Goal: Task Accomplishment & Management: Use online tool/utility

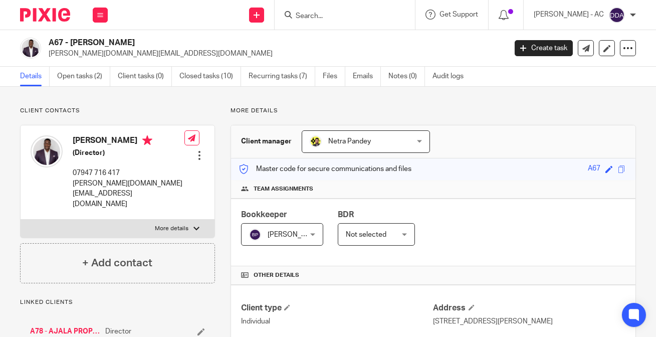
scroll to position [273, 0]
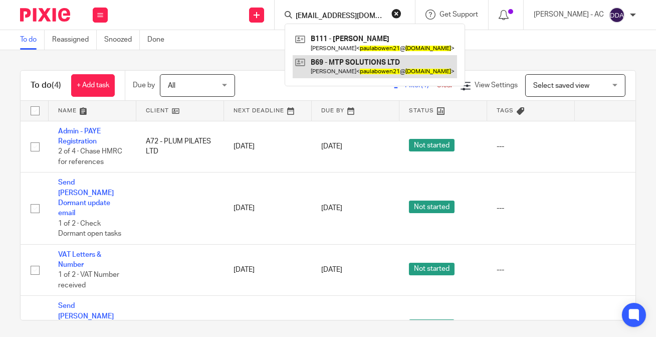
type input "paulabowen21@gmail.com"
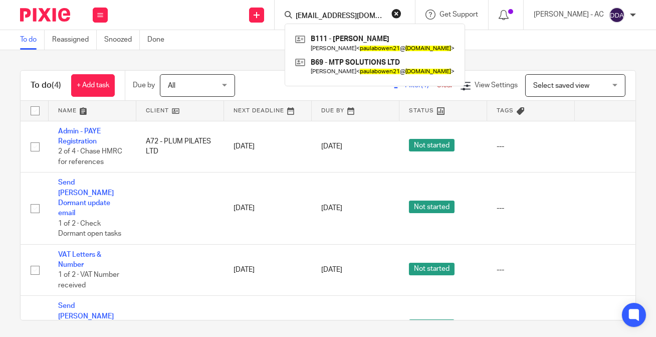
click at [401, 10] on button "reset" at bounding box center [396, 14] width 10 height 10
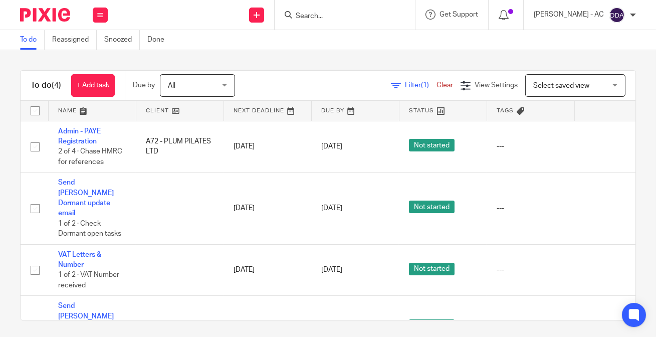
click at [368, 13] on input "Search" at bounding box center [340, 16] width 90 height 9
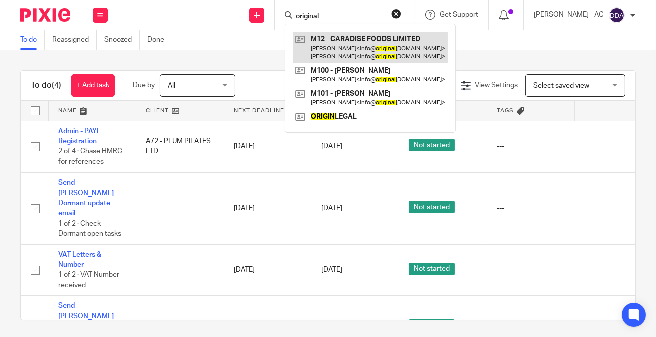
type input "original"
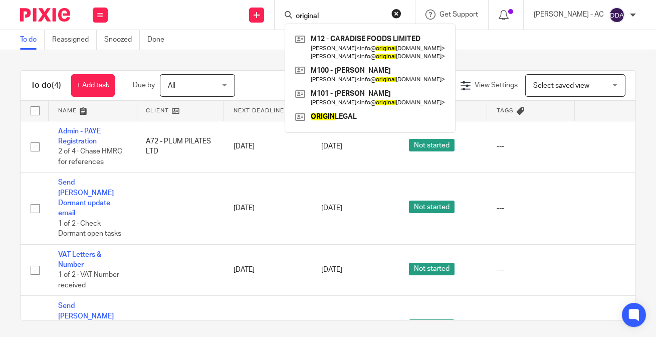
drag, startPoint x: 336, startPoint y: 13, endPoint x: 255, endPoint y: 3, distance: 81.9
click at [255, 3] on div "Send new email Create task Add client Request signature original M12 - CARADISE…" at bounding box center [387, 15] width 538 height 30
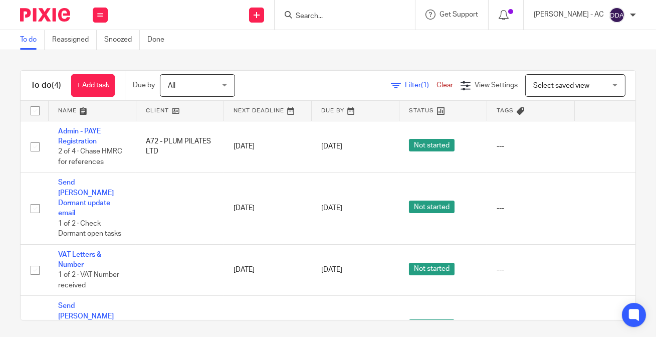
paste input "CARADISE FOODS LIMITED"
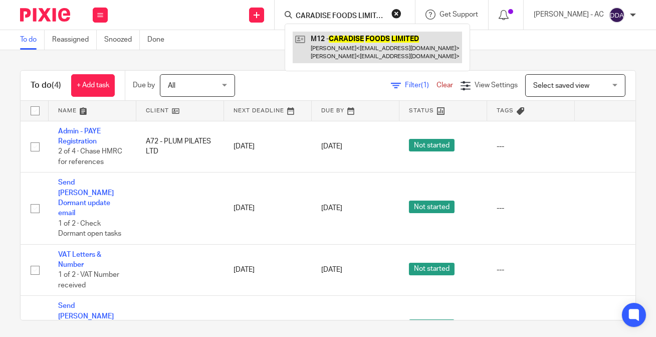
type input "CARADISE FOODS LIMITED"
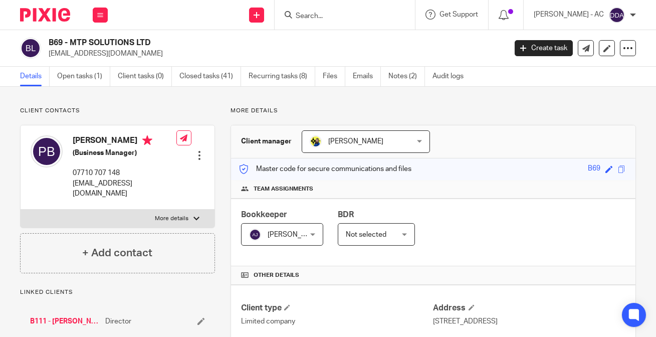
click at [159, 41] on h2 "B69 - MTP SOLUTIONS LTD" at bounding box center [229, 43] width 361 height 11
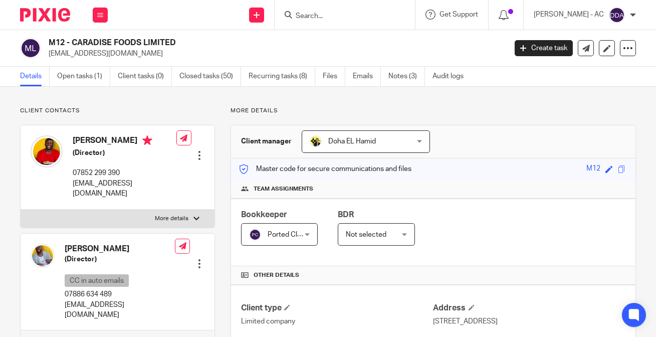
drag, startPoint x: 77, startPoint y: 40, endPoint x: 181, endPoint y: 36, distance: 104.3
click at [181, 36] on div "M12 - CARADISE FOODS LIMITED info@originalflava.com Create task Update from Com…" at bounding box center [328, 48] width 656 height 37
drag, startPoint x: 73, startPoint y: 41, endPoint x: 174, endPoint y: 31, distance: 102.2
click at [174, 31] on div "M12 - CARADISE FOODS LIMITED info@originalflava.com Create task Update from Com…" at bounding box center [328, 48] width 656 height 37
copy h2 "CARADISE FOODS LIMITED"
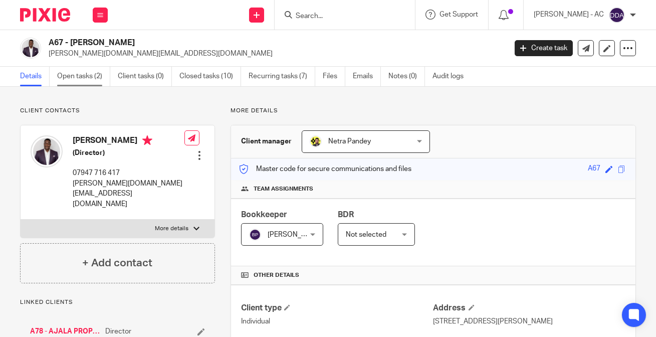
click at [94, 78] on link "Open tasks (2)" at bounding box center [83, 77] width 53 height 20
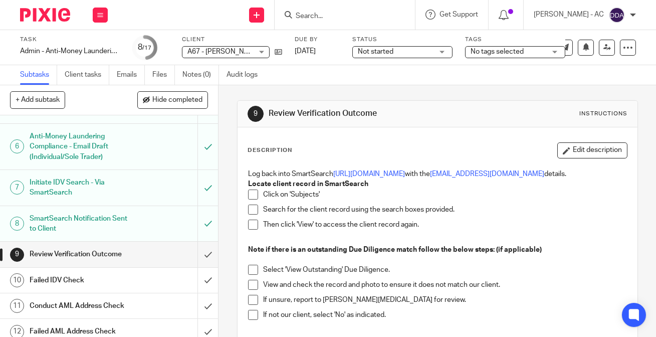
scroll to position [135, 0]
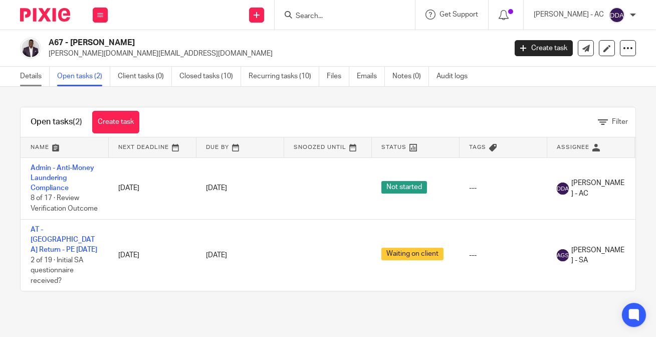
click at [26, 75] on link "Details" at bounding box center [35, 77] width 30 height 20
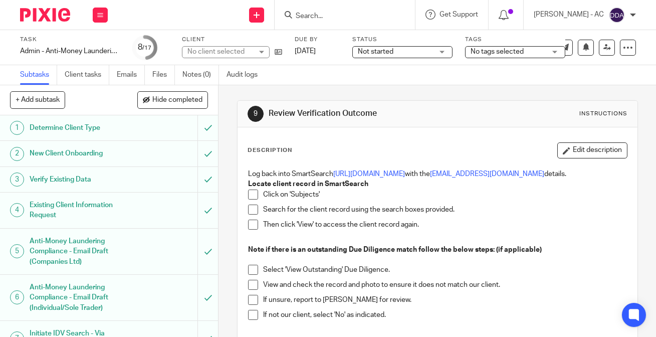
click at [101, 127] on h1 "Determine Client Type" at bounding box center [82, 127] width 105 height 15
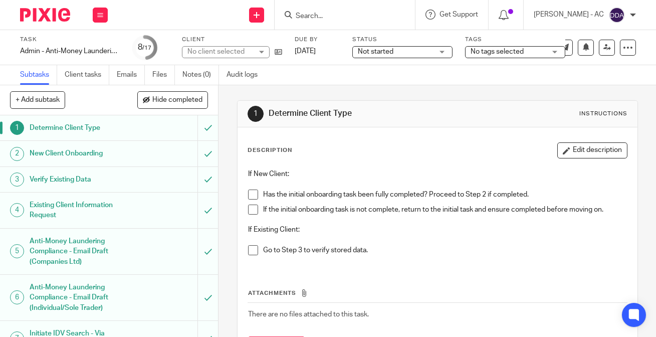
click at [101, 151] on h1 "New Client Onboarding" at bounding box center [82, 153] width 105 height 15
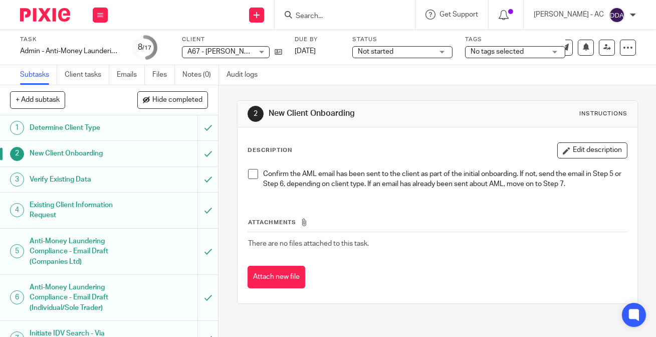
click at [104, 182] on h1 "Verify Existing Data" at bounding box center [82, 179] width 105 height 15
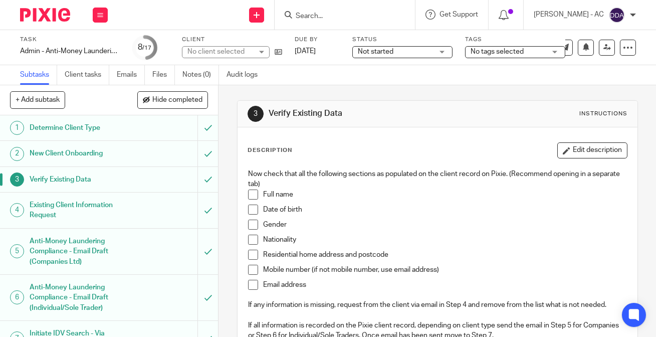
scroll to position [45, 0]
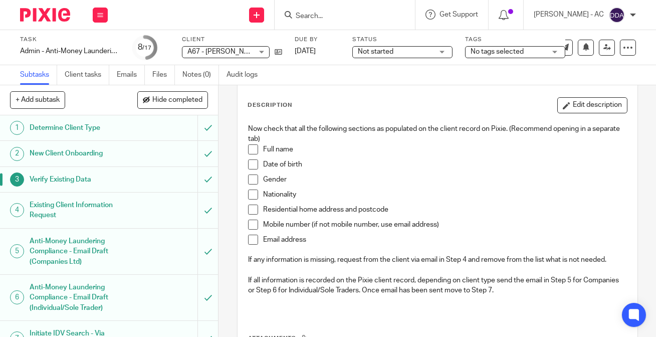
click at [254, 149] on span at bounding box center [253, 149] width 10 height 10
click at [253, 164] on span at bounding box center [253, 164] width 10 height 10
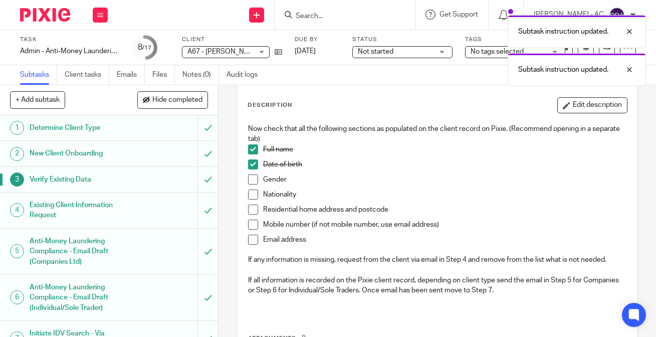
click at [254, 178] on span at bounding box center [253, 179] width 10 height 10
click at [249, 194] on span at bounding box center [253, 194] width 10 height 10
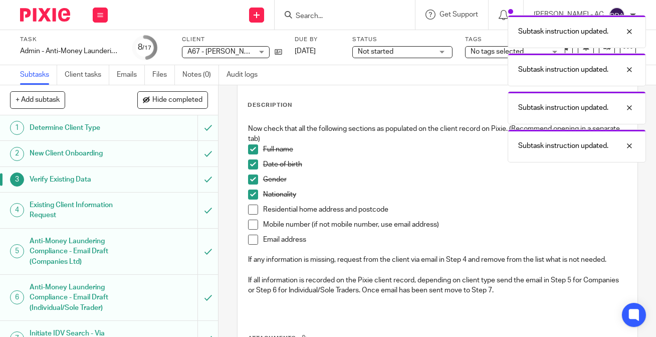
click at [252, 207] on span at bounding box center [253, 209] width 10 height 10
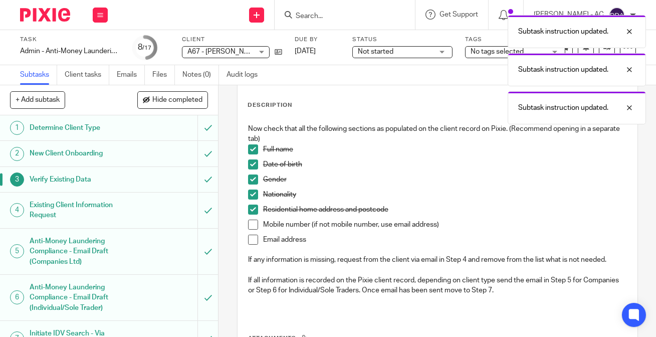
click at [248, 221] on span at bounding box center [253, 225] width 10 height 10
click at [253, 238] on span at bounding box center [253, 240] width 10 height 10
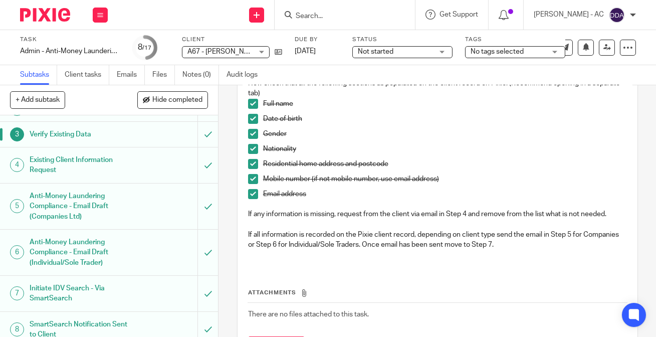
click at [102, 167] on h1 "Existing Client Information Request" at bounding box center [82, 165] width 105 height 26
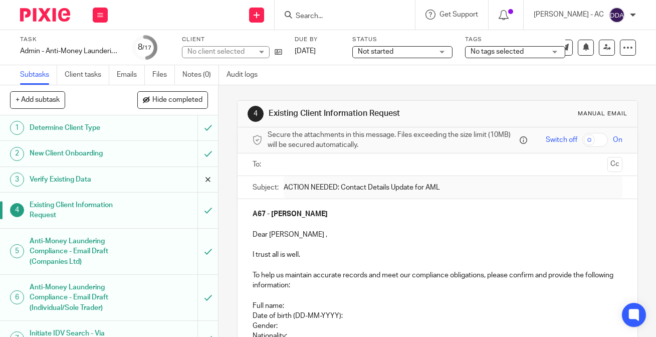
scroll to position [45, 0]
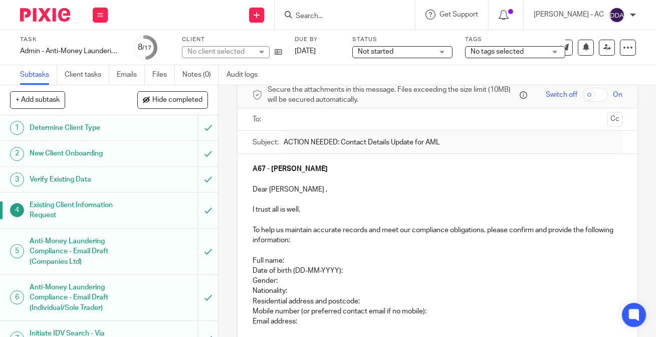
click at [65, 250] on h1 "Anti-Money Laundering Compliance - Email Draft (Companies Ltd)" at bounding box center [82, 252] width 105 height 36
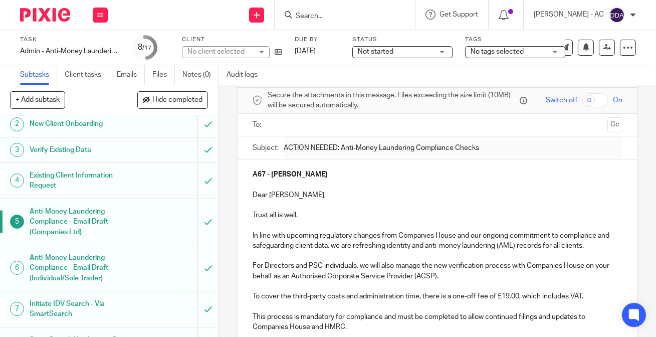
scroll to position [45, 0]
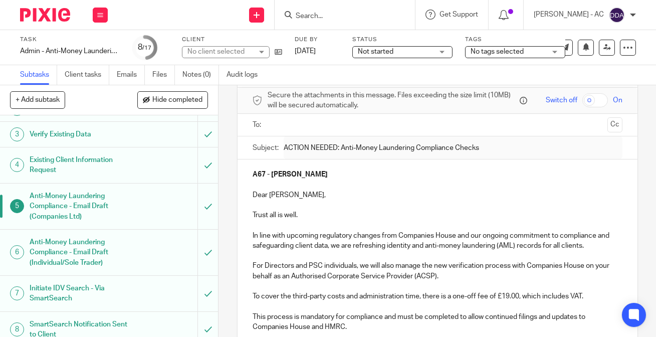
click at [101, 243] on h1 "Anti-Money Laundering Compliance - Email Draft (Individual/Sole Trader)" at bounding box center [82, 253] width 105 height 36
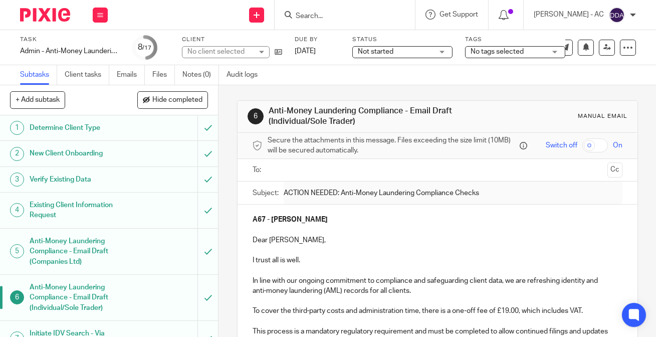
scroll to position [136, 0]
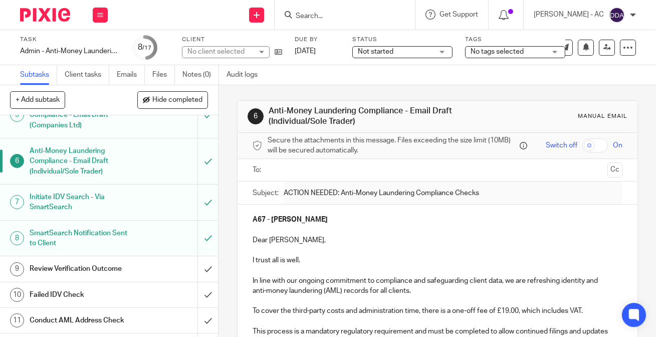
click at [86, 205] on h1 "Initiate IDV Search - Via SmartSearch" at bounding box center [82, 202] width 105 height 26
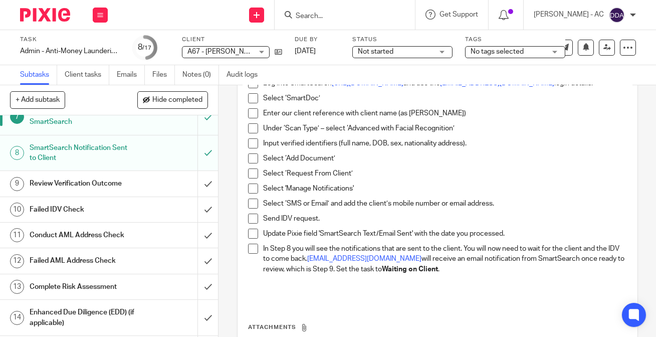
scroll to position [228, 0]
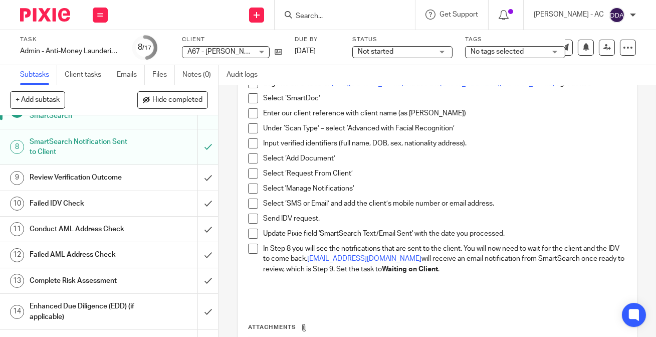
click at [63, 173] on h1 "Review Verification Outcome" at bounding box center [82, 177] width 105 height 15
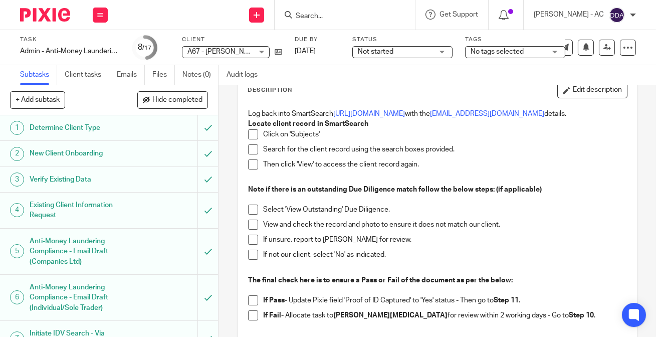
scroll to position [45, 0]
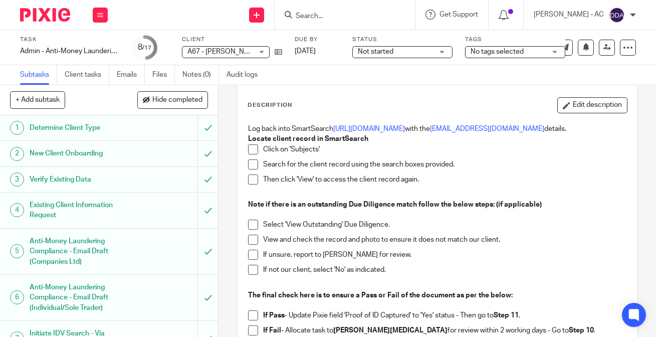
click at [248, 146] on span at bounding box center [253, 149] width 10 height 10
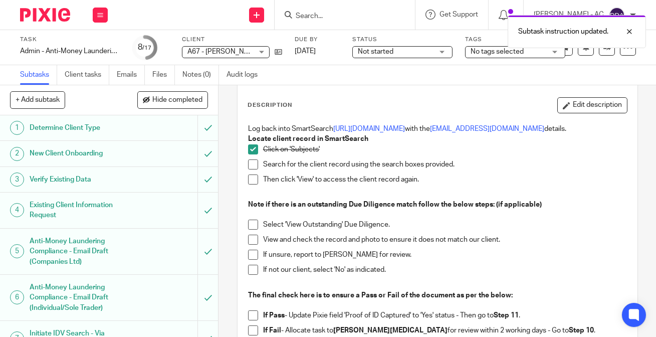
click at [251, 162] on span at bounding box center [253, 164] width 10 height 10
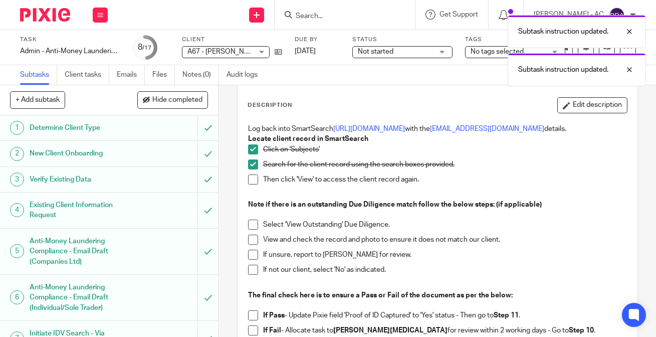
click at [248, 176] on span at bounding box center [253, 179] width 10 height 10
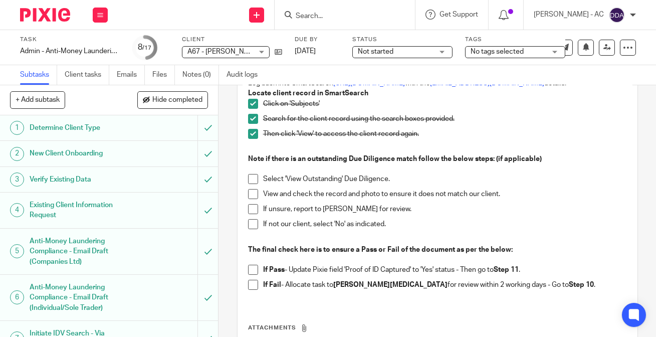
click at [251, 179] on span at bounding box center [253, 179] width 10 height 10
click at [253, 193] on span at bounding box center [253, 194] width 10 height 10
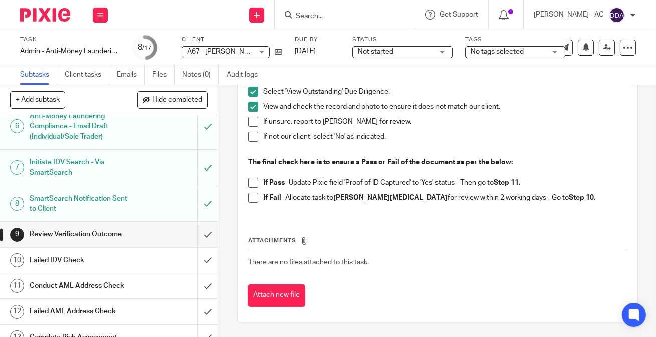
scroll to position [182, 0]
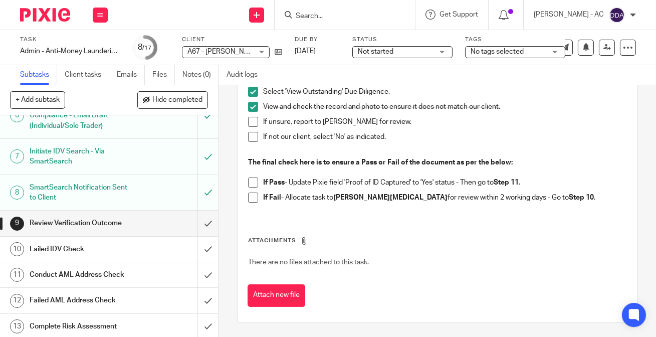
click at [250, 123] on span at bounding box center [253, 122] width 10 height 10
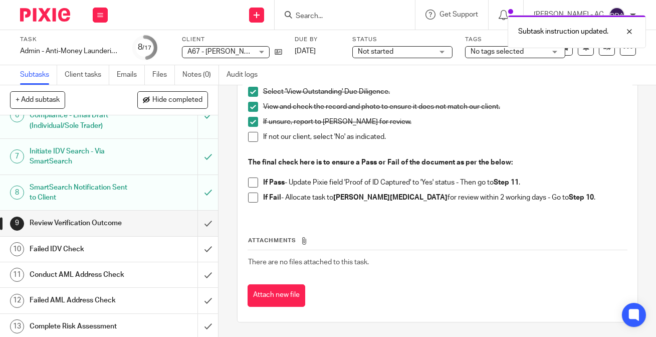
click at [249, 139] on span at bounding box center [253, 137] width 10 height 10
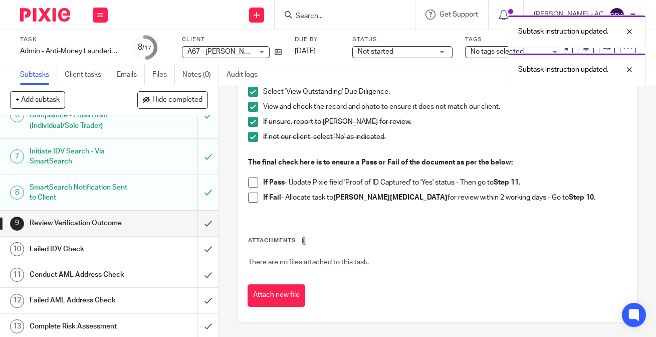
drag, startPoint x: 261, startPoint y: 196, endPoint x: 534, endPoint y: 190, distance: 273.2
click at [534, 190] on ul "If Pass - Update Pixie field 'Proof of ID Captured' to 'Yes' status - Then go t…" at bounding box center [437, 192] width 379 height 30
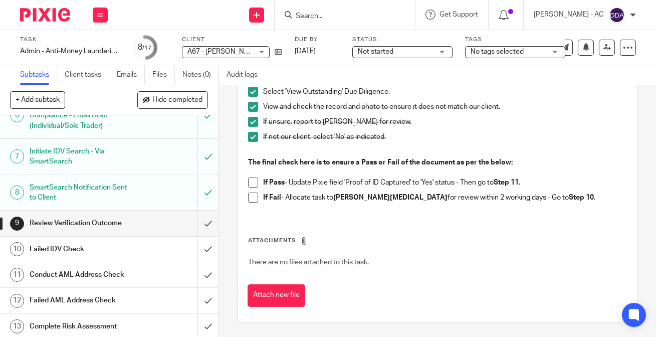
click at [252, 196] on span at bounding box center [253, 197] width 10 height 10
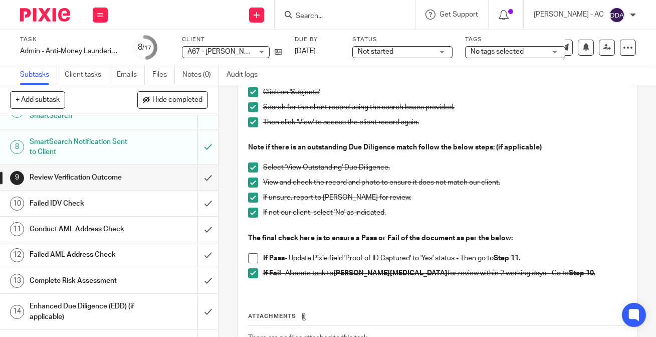
scroll to position [87, 0]
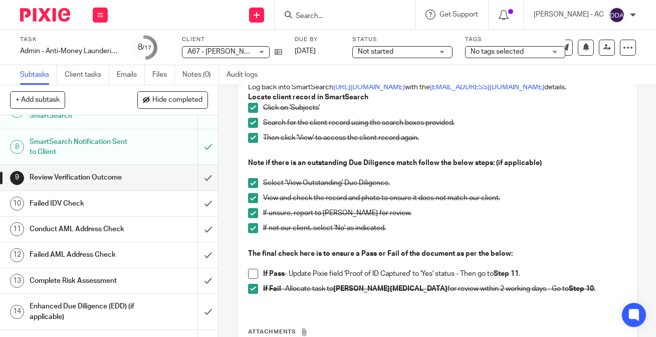
click at [80, 229] on h1 "Conduct AML Address Check" at bounding box center [82, 229] width 105 height 15
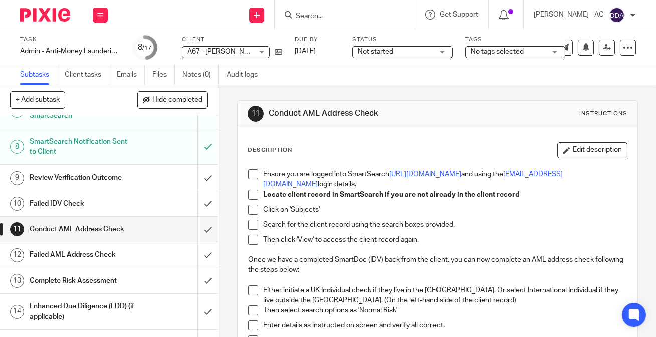
scroll to position [228, 0]
click at [70, 176] on h1 "Review Verification Outcome" at bounding box center [82, 177] width 105 height 15
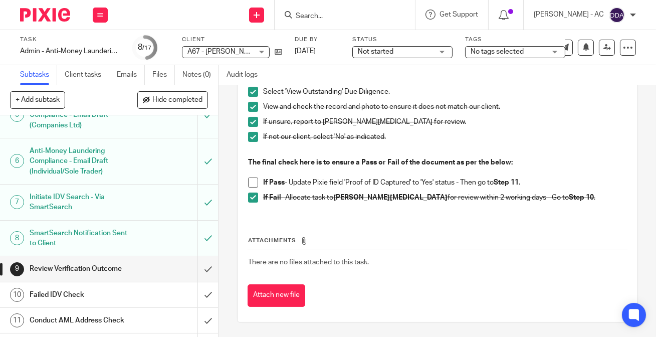
scroll to position [182, 0]
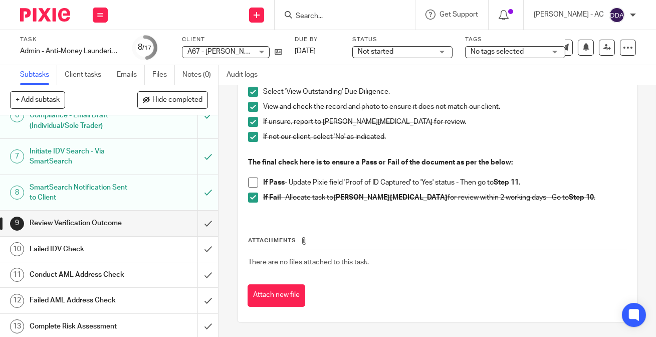
click at [75, 247] on h1 "Failed IDV Check" at bounding box center [82, 249] width 105 height 15
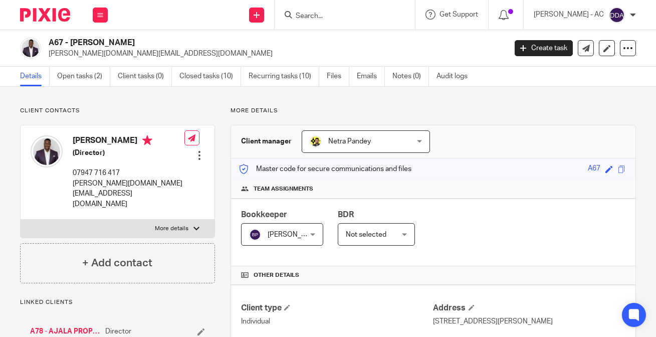
scroll to position [136, 0]
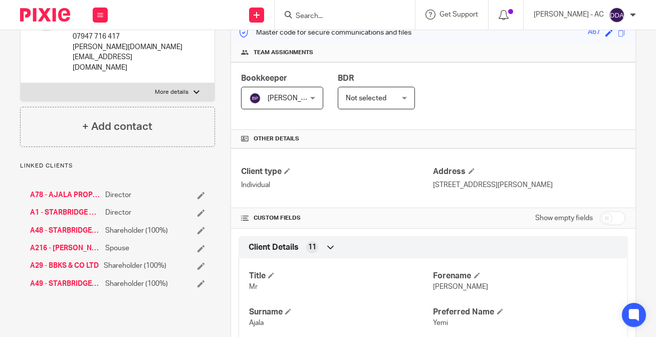
click at [605, 225] on div "Show empty fields" at bounding box center [580, 218] width 90 height 20
click at [605, 220] on input "checkbox" at bounding box center [613, 218] width 26 height 14
checkbox input "true"
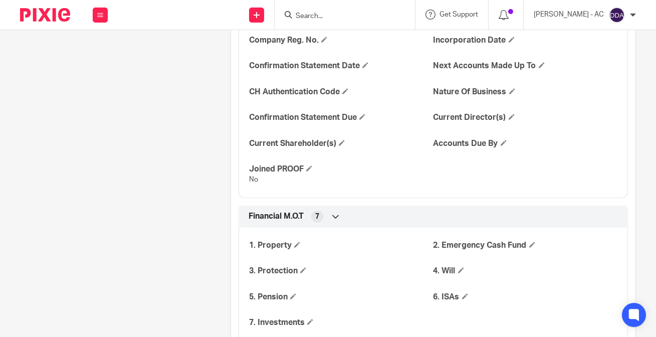
scroll to position [1360, 0]
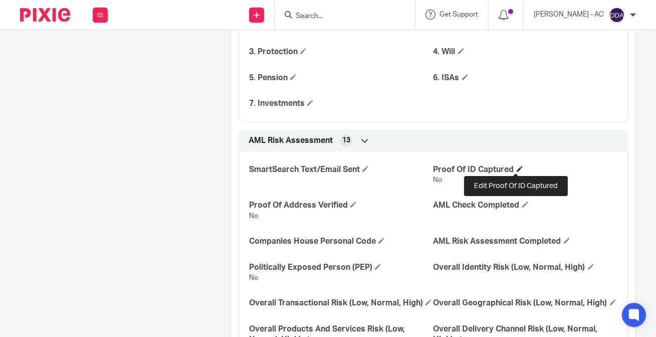
click at [517, 166] on span at bounding box center [520, 169] width 6 height 6
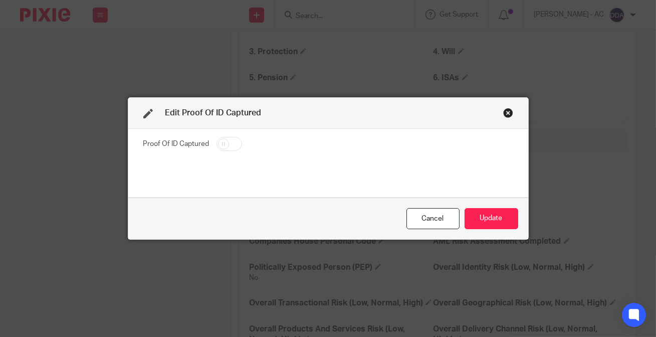
click at [219, 144] on input "checkbox" at bounding box center [230, 144] width 26 height 14
checkbox input "true"
click at [491, 215] on button "Update" at bounding box center [492, 219] width 54 height 22
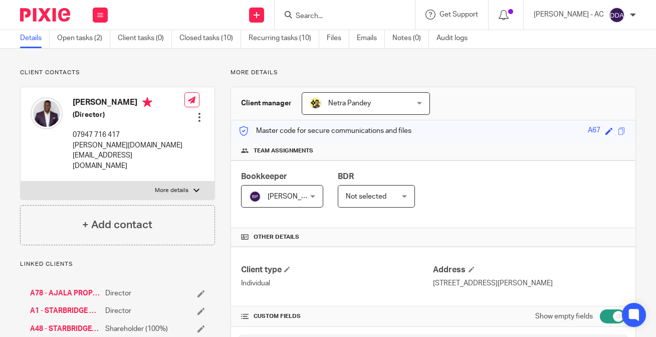
scroll to position [0, 0]
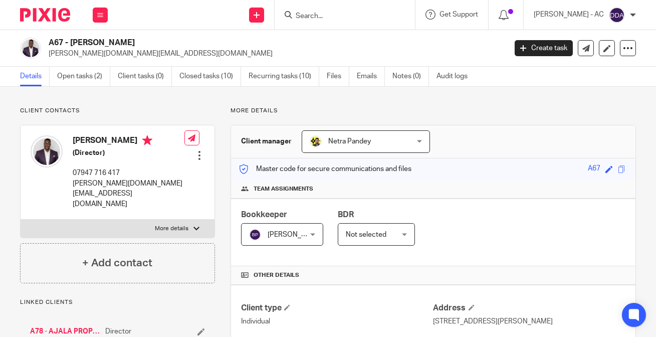
drag, startPoint x: 122, startPoint y: 43, endPoint x: 45, endPoint y: 40, distance: 76.7
click at [45, 40] on div "A67 - BENJAMIN AJALA benjamin.accountant@gmail.com" at bounding box center [260, 48] width 480 height 21
copy h2 "A67 - [PERSON_NAME]"
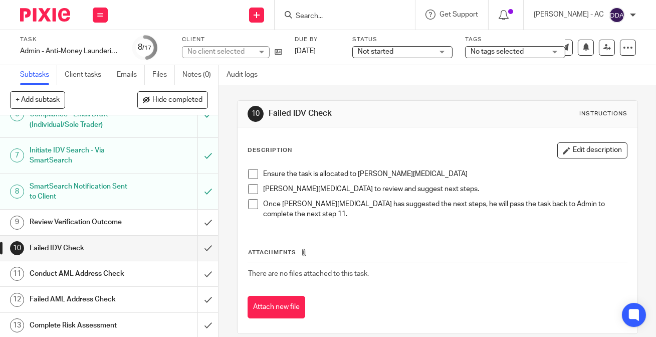
scroll to position [180, 0]
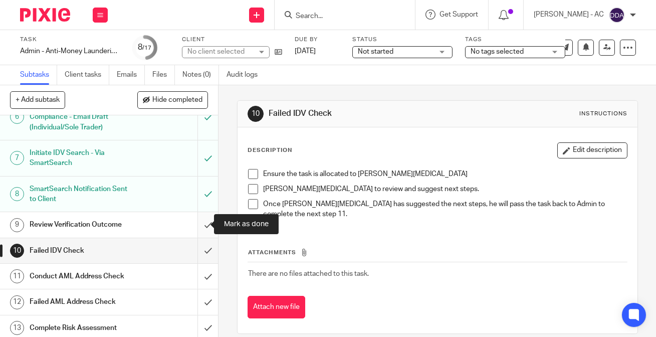
click at [195, 226] on input "submit" at bounding box center [109, 224] width 218 height 25
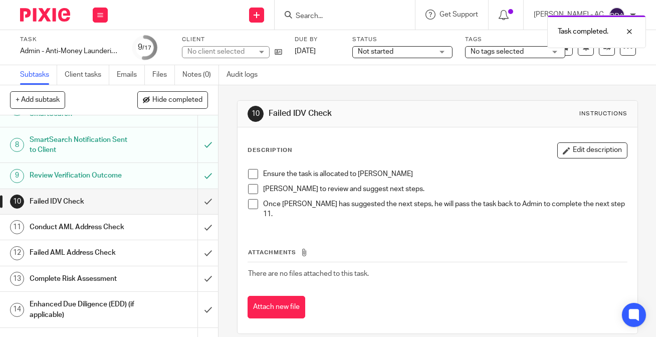
scroll to position [226, 0]
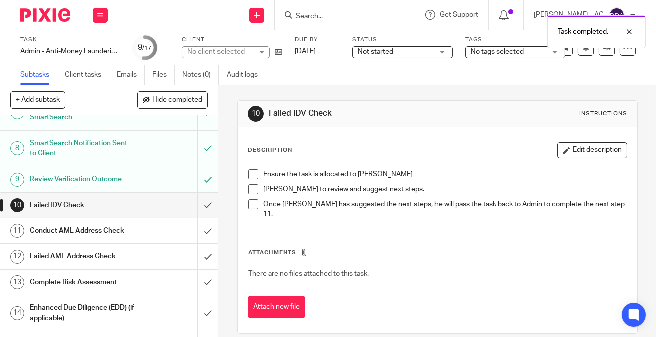
click at [81, 231] on h1 "Conduct AML Address Check" at bounding box center [82, 230] width 105 height 15
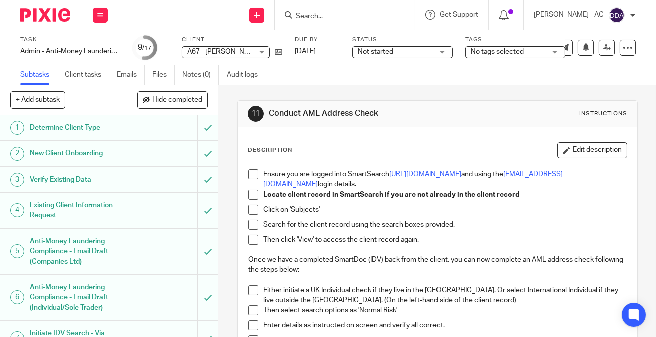
scroll to position [45, 0]
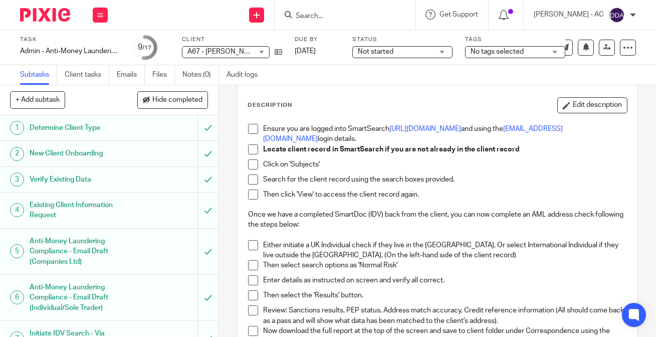
click at [251, 130] on span at bounding box center [253, 129] width 10 height 10
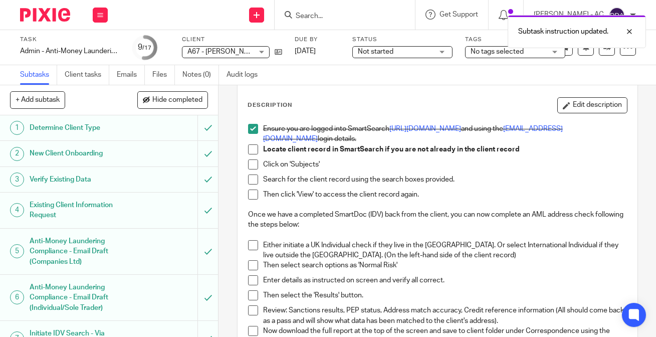
click at [252, 149] on span at bounding box center [253, 149] width 10 height 10
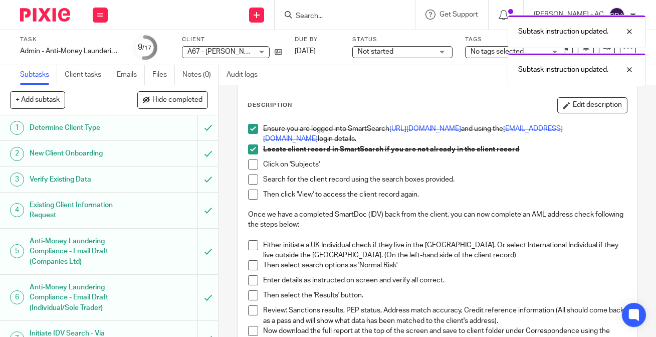
click at [252, 166] on span at bounding box center [253, 164] width 10 height 10
click at [250, 179] on span at bounding box center [253, 179] width 10 height 10
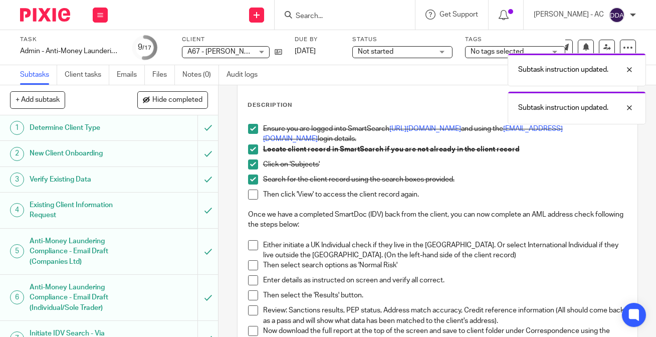
click at [252, 193] on span at bounding box center [253, 194] width 10 height 10
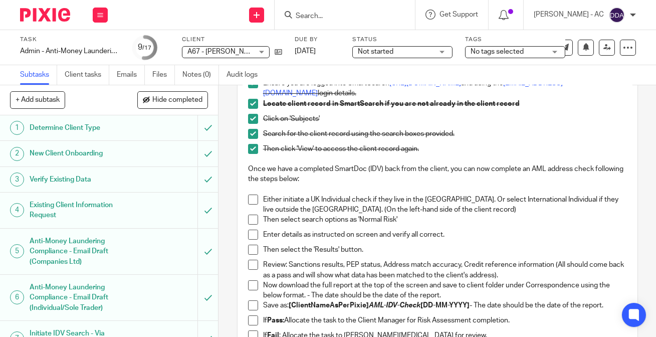
click at [254, 200] on span at bounding box center [253, 199] width 10 height 10
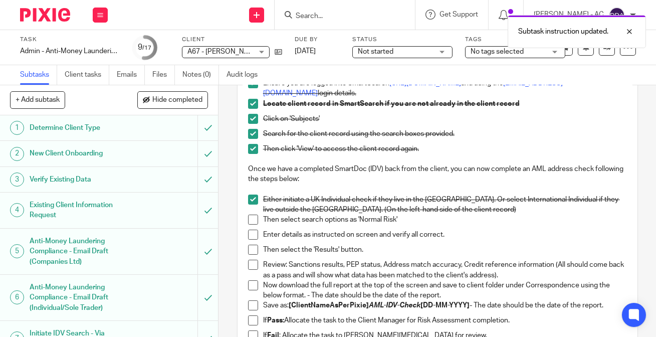
click at [252, 222] on span at bounding box center [253, 220] width 10 height 10
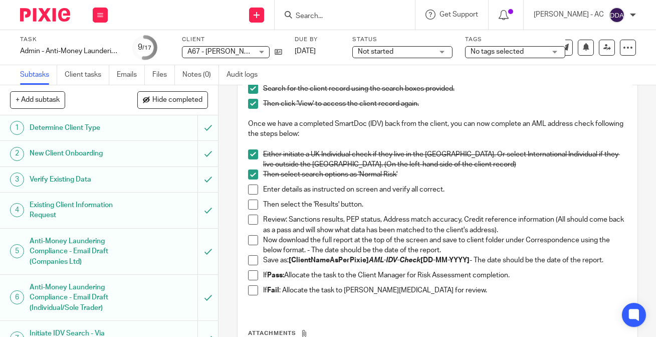
scroll to position [136, 0]
click at [250, 191] on span at bounding box center [253, 189] width 10 height 10
click at [249, 201] on span at bounding box center [253, 204] width 10 height 10
click at [251, 217] on span at bounding box center [253, 219] width 10 height 10
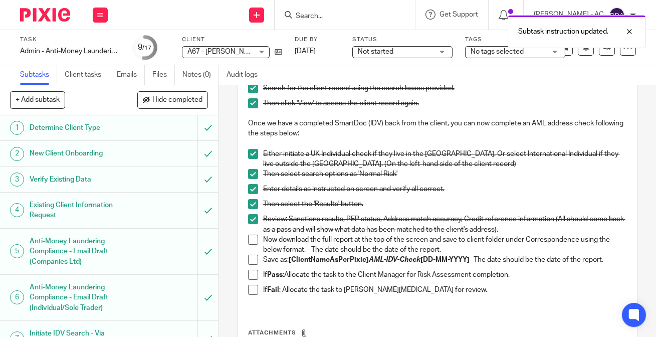
click at [252, 237] on span at bounding box center [253, 240] width 10 height 10
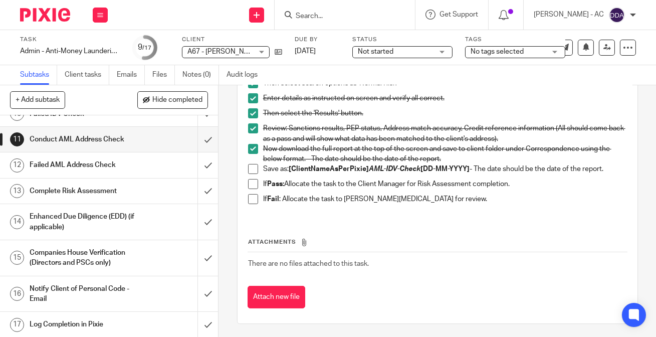
scroll to position [228, 0]
click at [252, 164] on span at bounding box center [253, 168] width 10 height 10
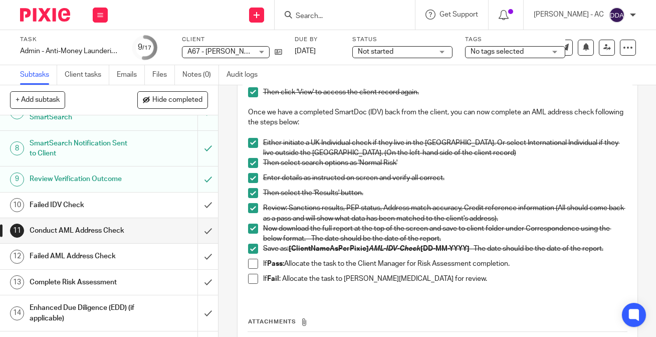
scroll to position [182, 0]
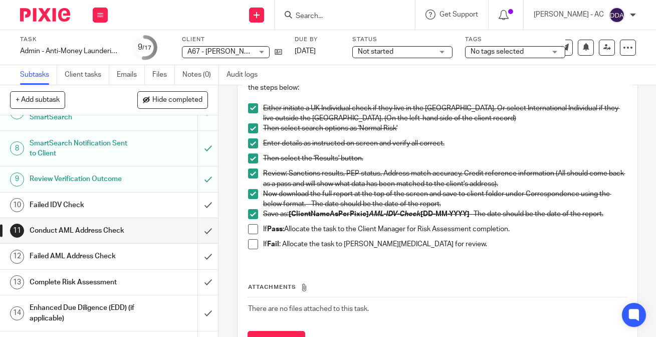
click at [44, 254] on h1 "Failed AML Address Check" at bounding box center [82, 256] width 105 height 15
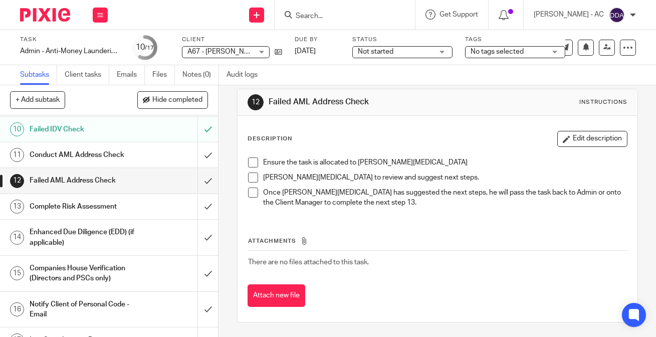
scroll to position [317, 0]
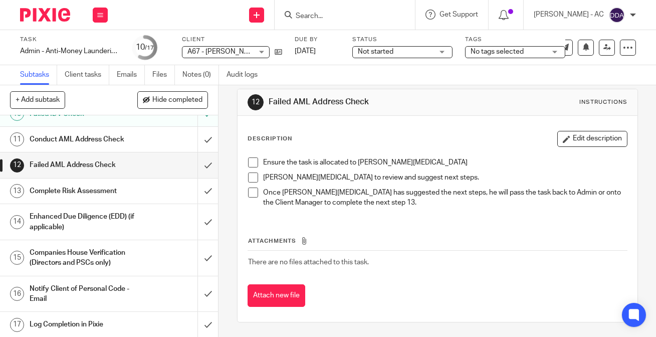
click at [104, 189] on h1 "Complete Risk Assessment" at bounding box center [82, 190] width 105 height 15
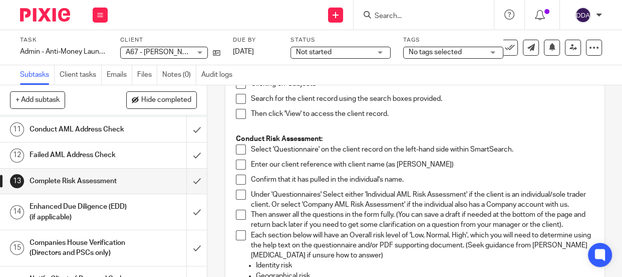
scroll to position [136, 0]
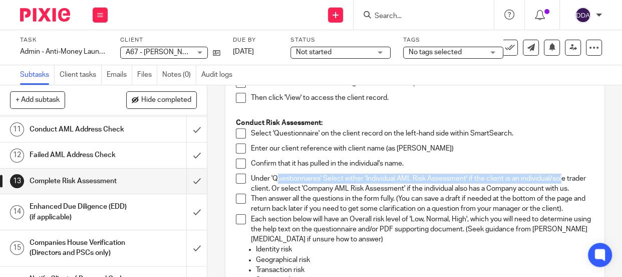
drag, startPoint x: 274, startPoint y: 176, endPoint x: 561, endPoint y: 181, distance: 287.2
click at [561, 181] on p "Under 'Questionnaires' Select either 'Individual AML Risk Assessment' if the cl…" at bounding box center [422, 183] width 343 height 21
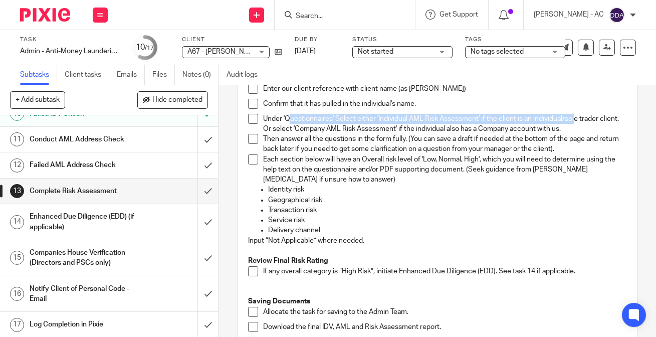
scroll to position [182, 0]
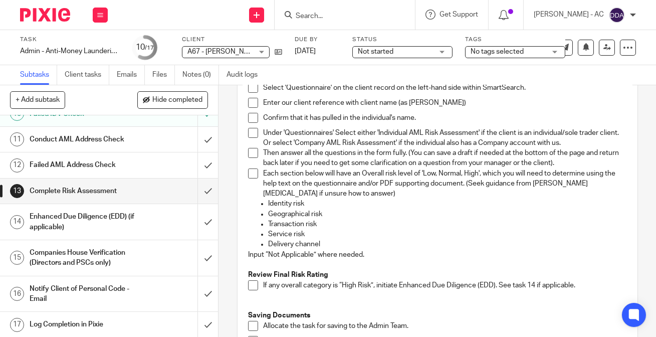
click at [428, 226] on p "Transaction risk" at bounding box center [447, 224] width 359 height 10
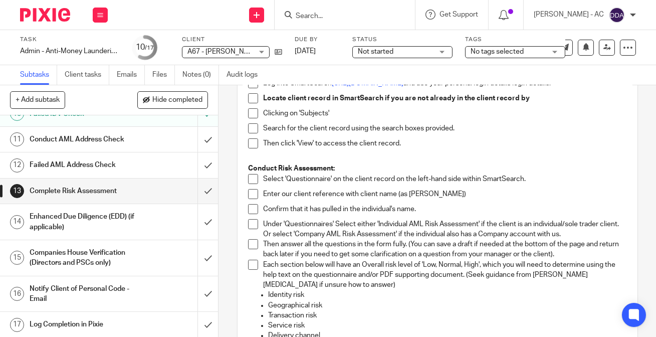
scroll to position [45, 0]
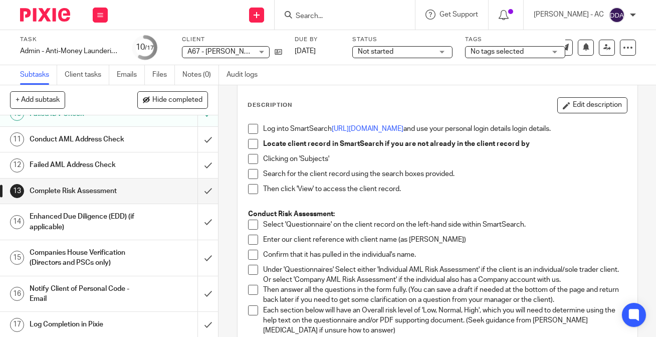
click at [250, 128] on span at bounding box center [253, 129] width 10 height 10
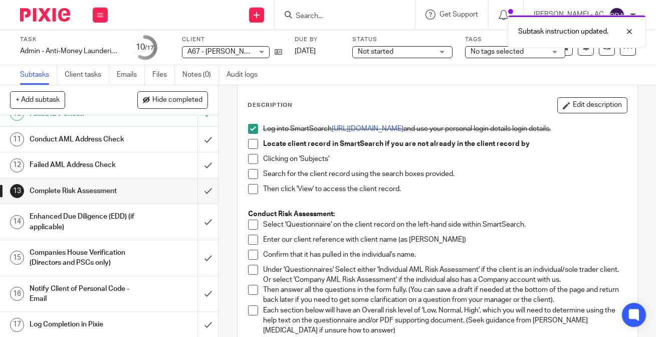
click at [252, 145] on span at bounding box center [253, 144] width 10 height 10
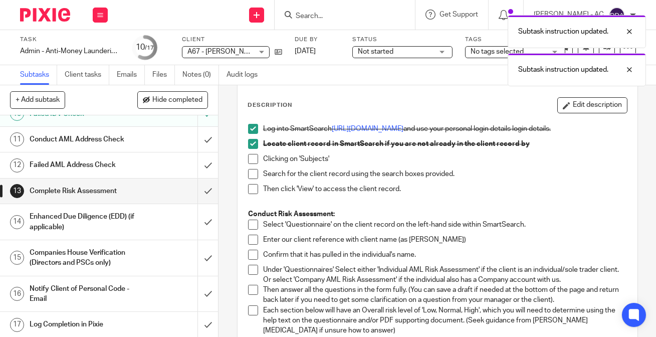
click at [253, 160] on span at bounding box center [253, 159] width 10 height 10
click at [253, 173] on span at bounding box center [253, 174] width 10 height 10
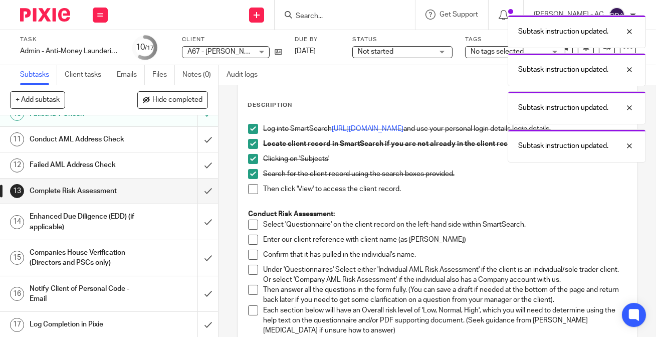
click at [252, 184] on span at bounding box center [253, 189] width 10 height 10
click at [250, 221] on span at bounding box center [253, 225] width 10 height 10
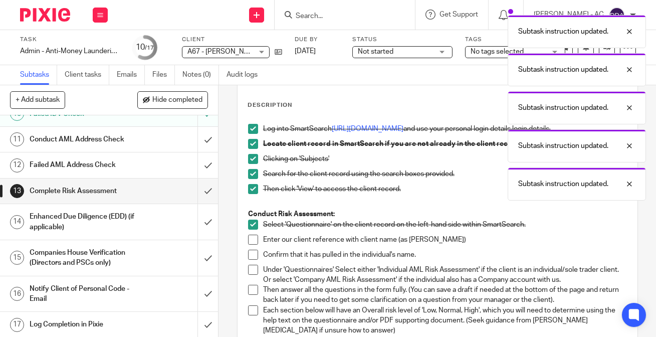
click at [249, 237] on span at bounding box center [253, 240] width 10 height 10
click at [252, 254] on span at bounding box center [253, 255] width 10 height 10
click at [248, 270] on span at bounding box center [253, 270] width 10 height 10
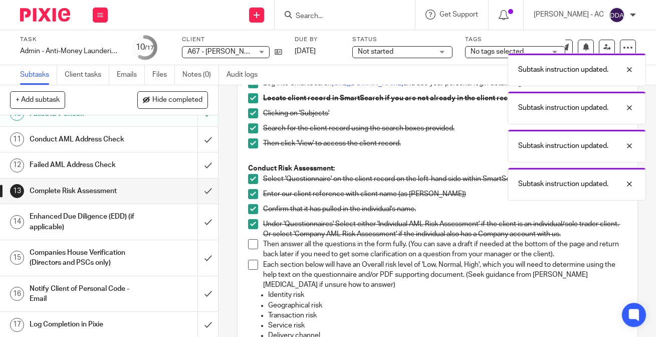
scroll to position [136, 0]
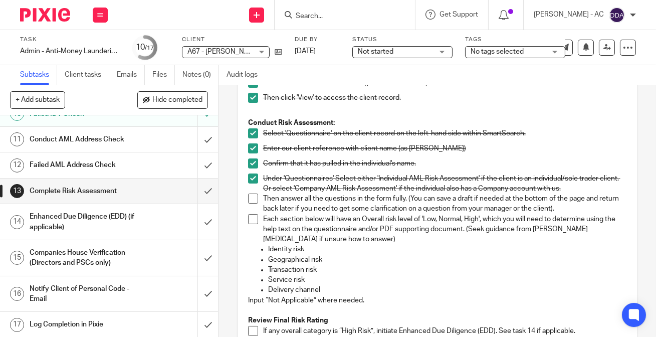
click at [439, 260] on p "Geographical risk" at bounding box center [447, 260] width 359 height 10
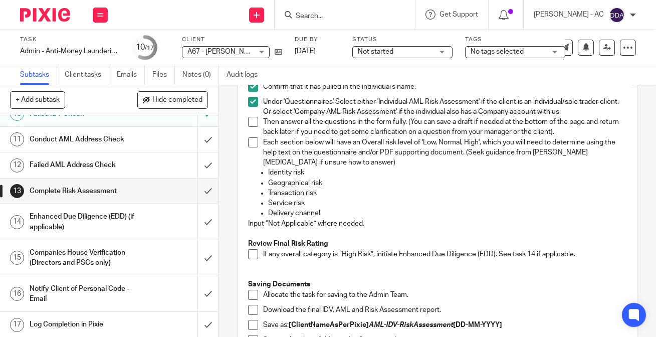
scroll to position [228, 0]
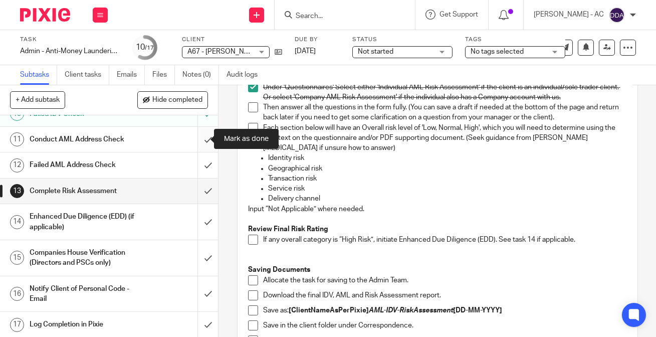
click at [200, 141] on input "submit" at bounding box center [109, 139] width 218 height 25
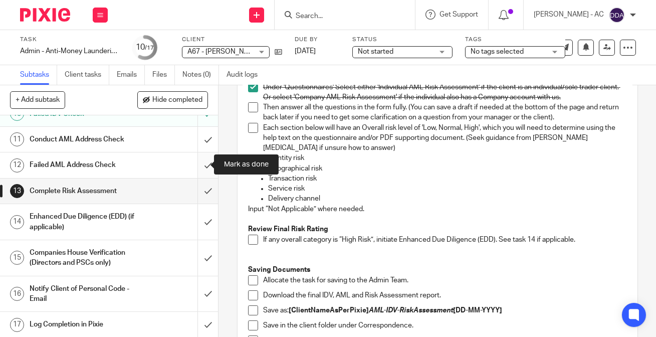
click at [197, 160] on input "submit" at bounding box center [109, 164] width 218 height 25
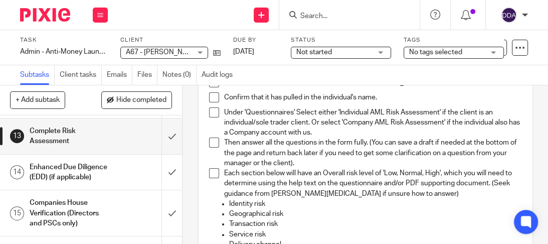
scroll to position [202, 0]
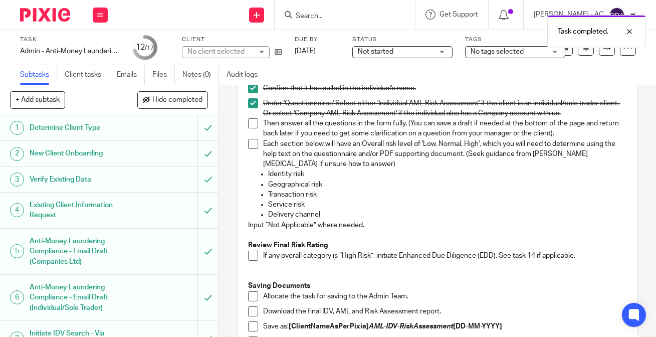
scroll to position [228, 0]
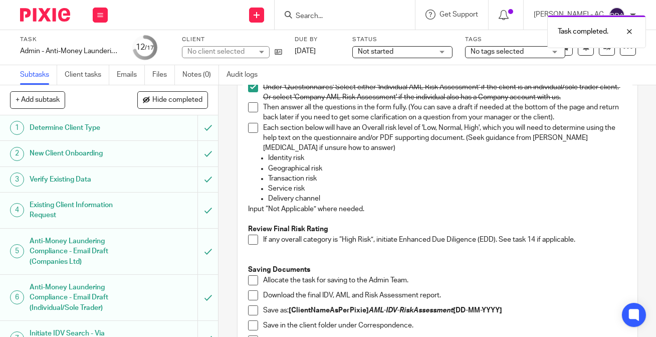
click at [248, 110] on span at bounding box center [253, 107] width 10 height 10
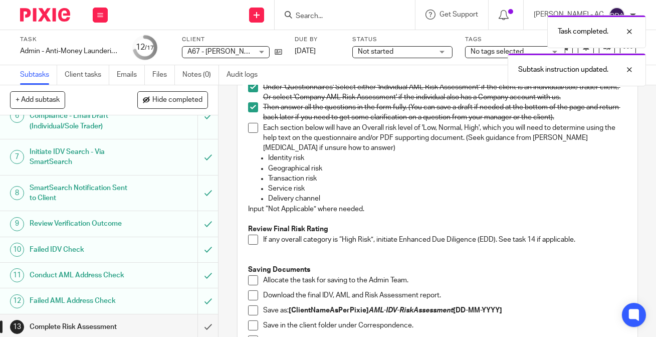
scroll to position [317, 0]
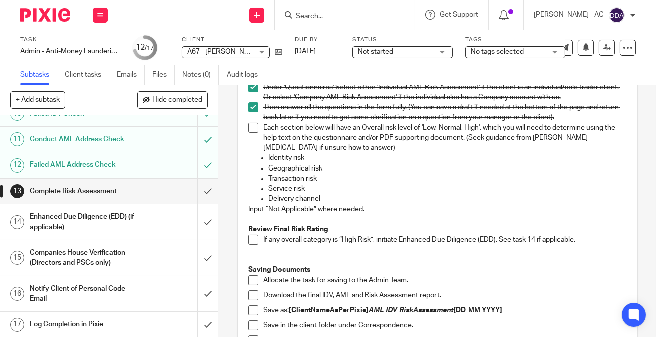
click at [407, 195] on p "Delivery channel" at bounding box center [447, 198] width 359 height 10
click at [53, 214] on h1 "Enhanced Due Diligence (EDD) (if applicable)" at bounding box center [82, 222] width 105 height 26
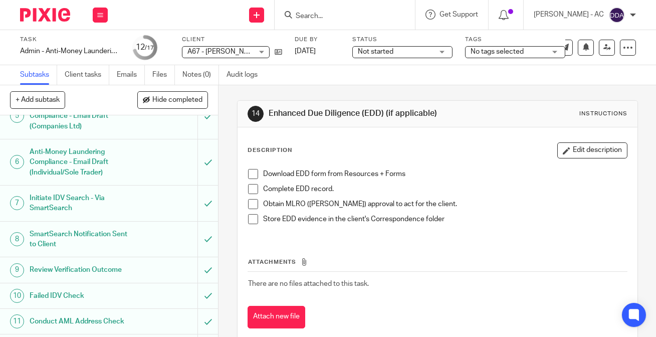
scroll to position [317, 0]
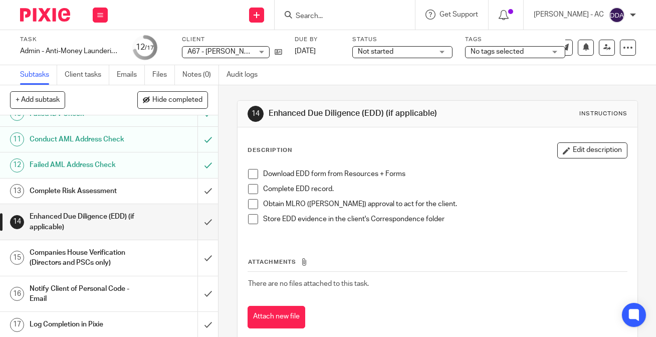
click at [66, 258] on h1 "Companies House Verification (Directors and PSCs only)" at bounding box center [82, 258] width 105 height 26
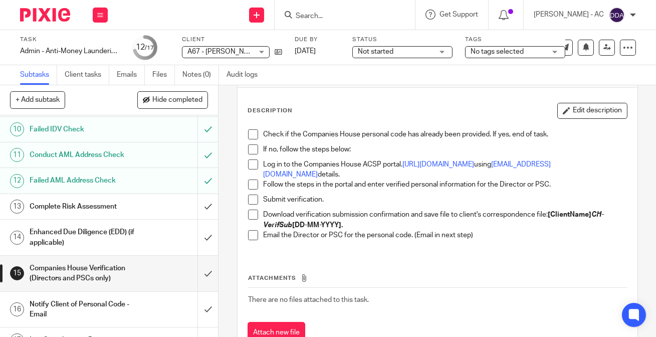
scroll to position [317, 0]
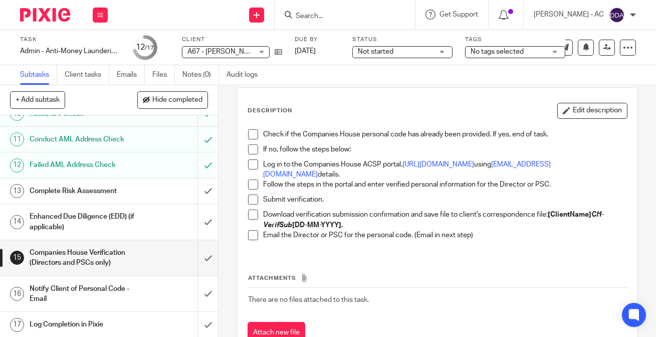
click at [55, 321] on h1 "Log Completion in Pixie" at bounding box center [82, 324] width 105 height 15
